Goal: Use online tool/utility: Utilize a website feature to perform a specific function

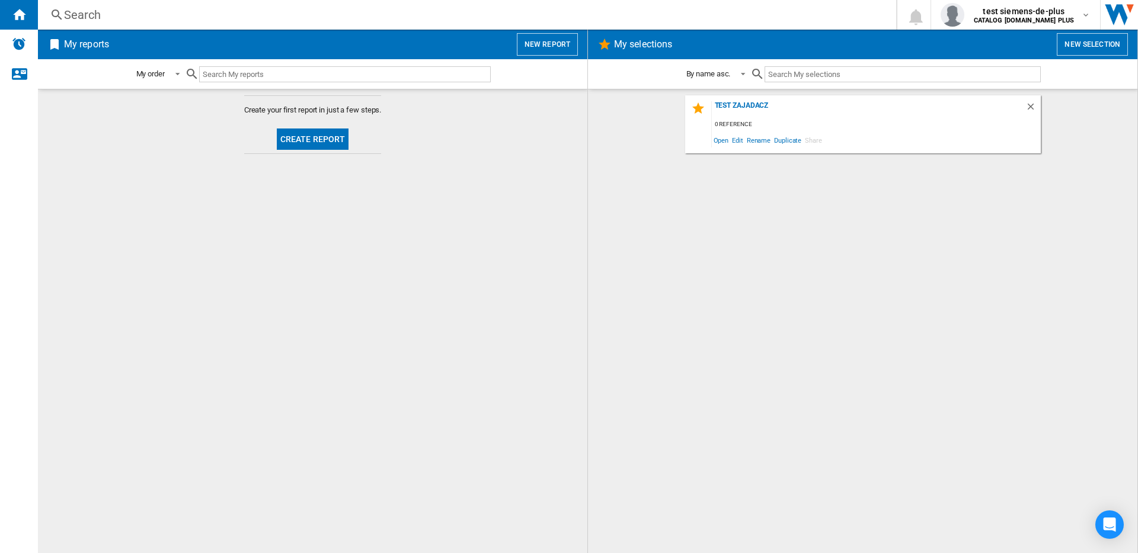
click at [1086, 44] on button "New selection" at bounding box center [1092, 44] width 71 height 23
click at [334, 140] on button "Create report" at bounding box center [313, 139] width 72 height 21
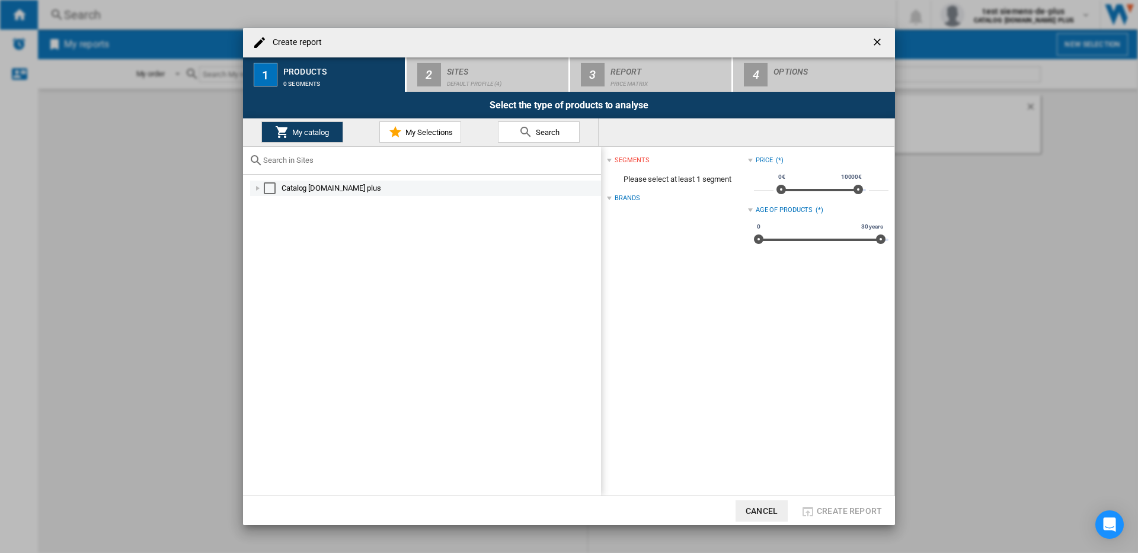
click at [274, 188] on div "Select" at bounding box center [270, 189] width 12 height 12
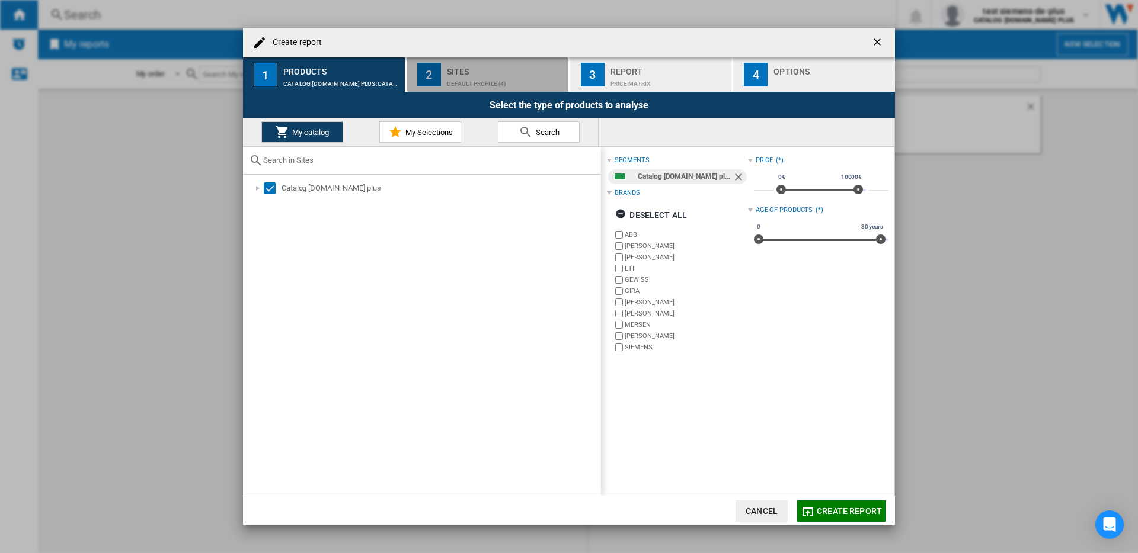
click at [517, 75] on div "Default profile (4)" at bounding box center [505, 81] width 117 height 12
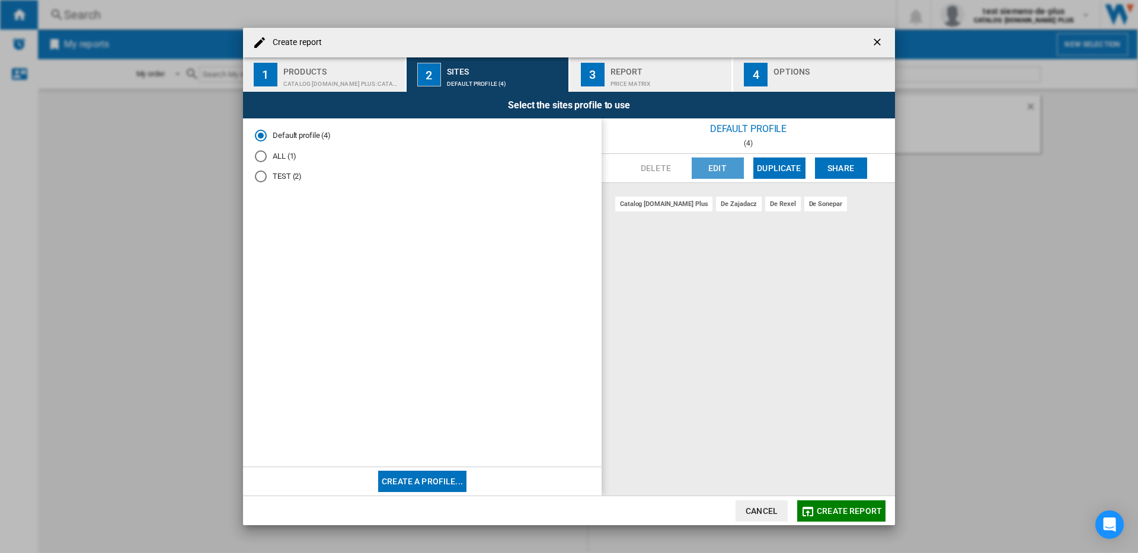
click at [731, 173] on button "Edit" at bounding box center [718, 168] width 52 height 21
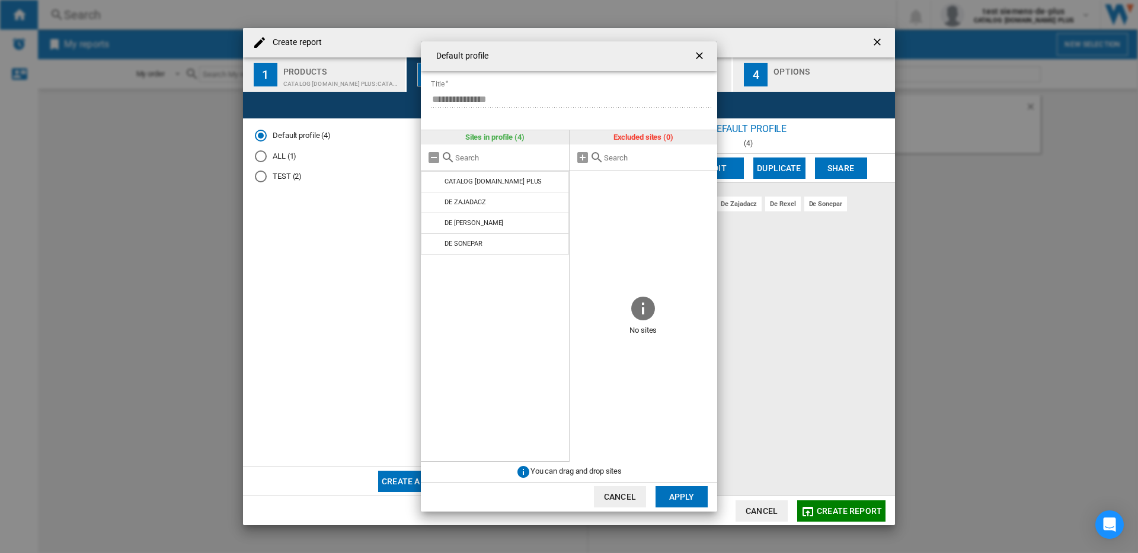
click at [450, 155] on md-icon at bounding box center [448, 158] width 14 height 14
click at [473, 155] on input "text" at bounding box center [509, 157] width 108 height 9
paste input "CATALOG SIEMENS DE"
type input "CATALOG SIEMENS DE"
click at [557, 158] on ng-md-icon "Clear search" at bounding box center [556, 158] width 14 height 14
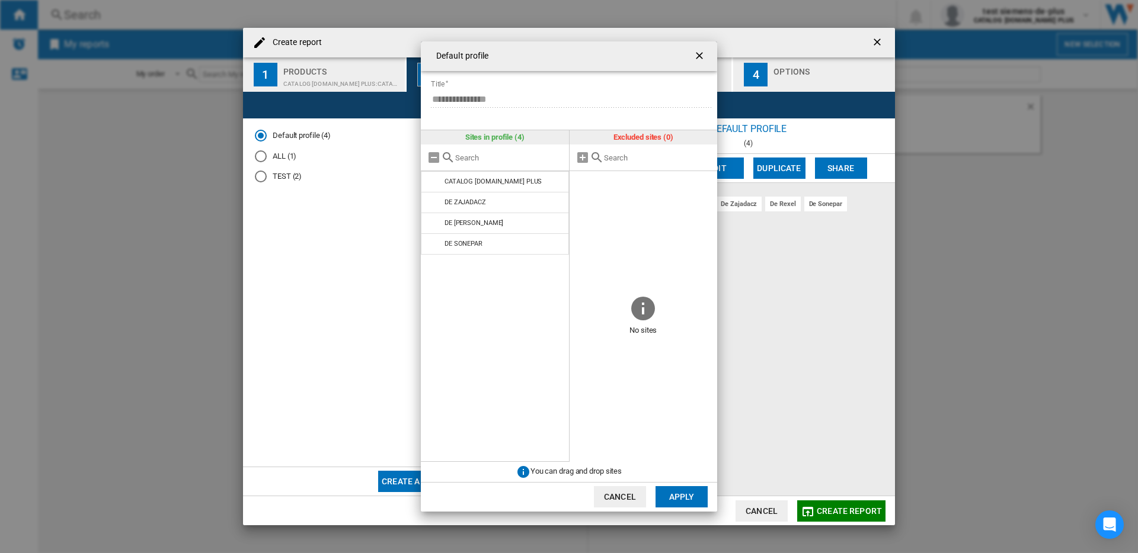
click at [164, 74] on div "**********" at bounding box center [569, 276] width 1138 height 553
